Goal: Book appointment/travel/reservation

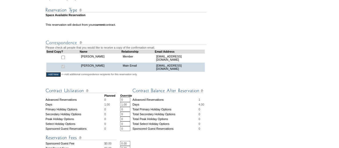
scroll to position [187, 0]
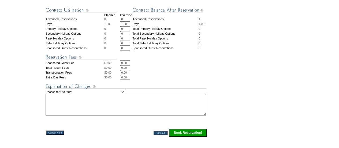
click at [191, 136] on input "Book Reservation!" at bounding box center [187, 132] width 37 height 8
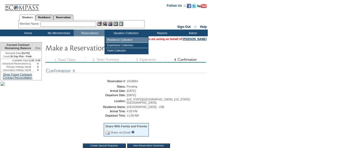
click at [119, 41] on td "Residence Collection" at bounding box center [127, 39] width 42 height 5
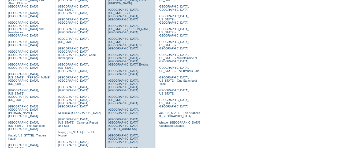
scroll to position [80, 0]
